Goal: Navigation & Orientation: Understand site structure

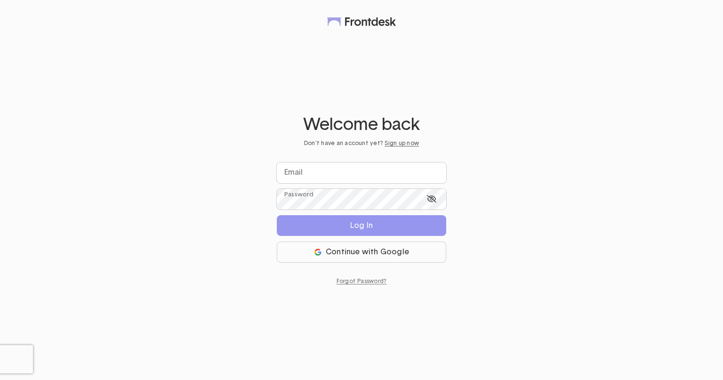
type input "**********"
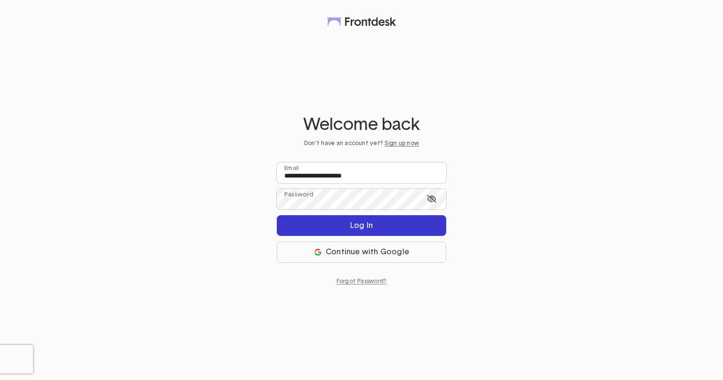
click at [347, 220] on button "Log In" at bounding box center [361, 225] width 169 height 21
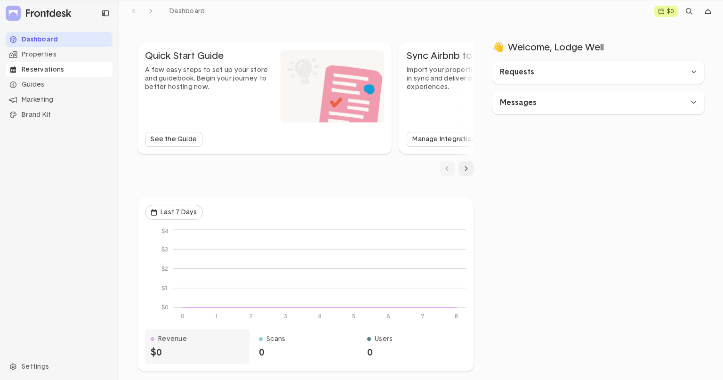
click at [40, 68] on div "Reservations" at bounding box center [59, 69] width 107 height 15
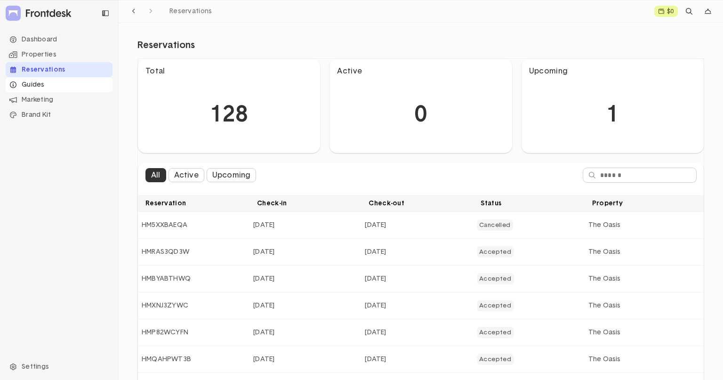
click at [32, 84] on div "Guides" at bounding box center [59, 84] width 107 height 15
click at [49, 100] on li "Property Info" at bounding box center [65, 99] width 96 height 15
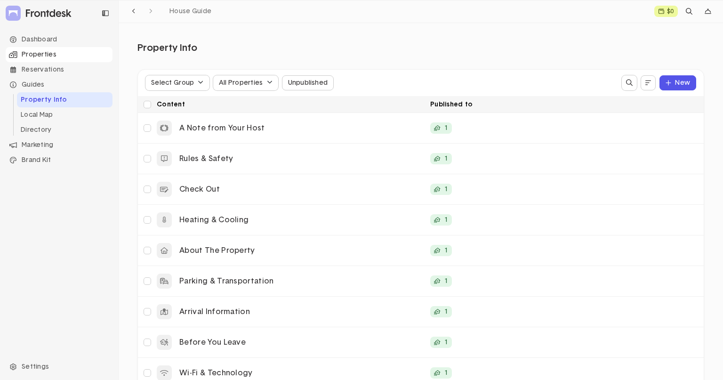
click at [44, 52] on div "Properties" at bounding box center [59, 54] width 107 height 15
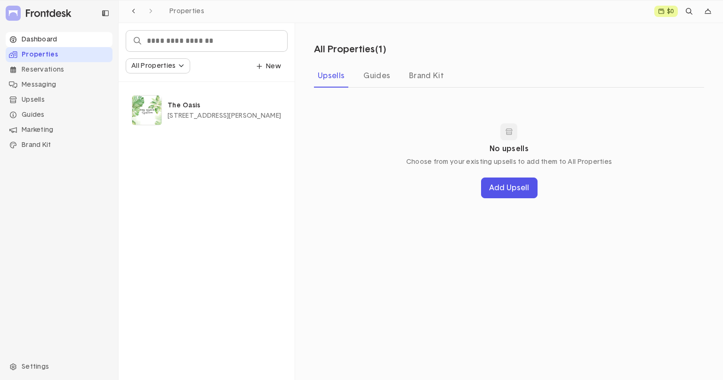
click at [46, 39] on div "Dashboard" at bounding box center [59, 39] width 107 height 15
